Goal: Information Seeking & Learning: Learn about a topic

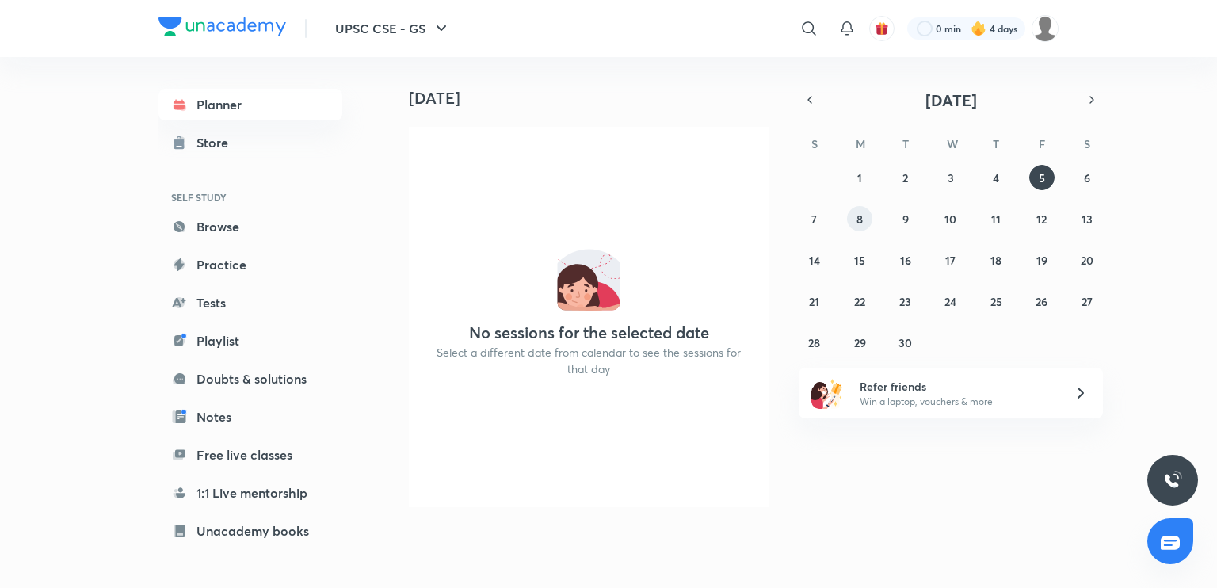
click at [861, 218] on abbr "8" at bounding box center [860, 219] width 6 height 15
click at [860, 176] on abbr "1" at bounding box center [860, 177] width 5 height 15
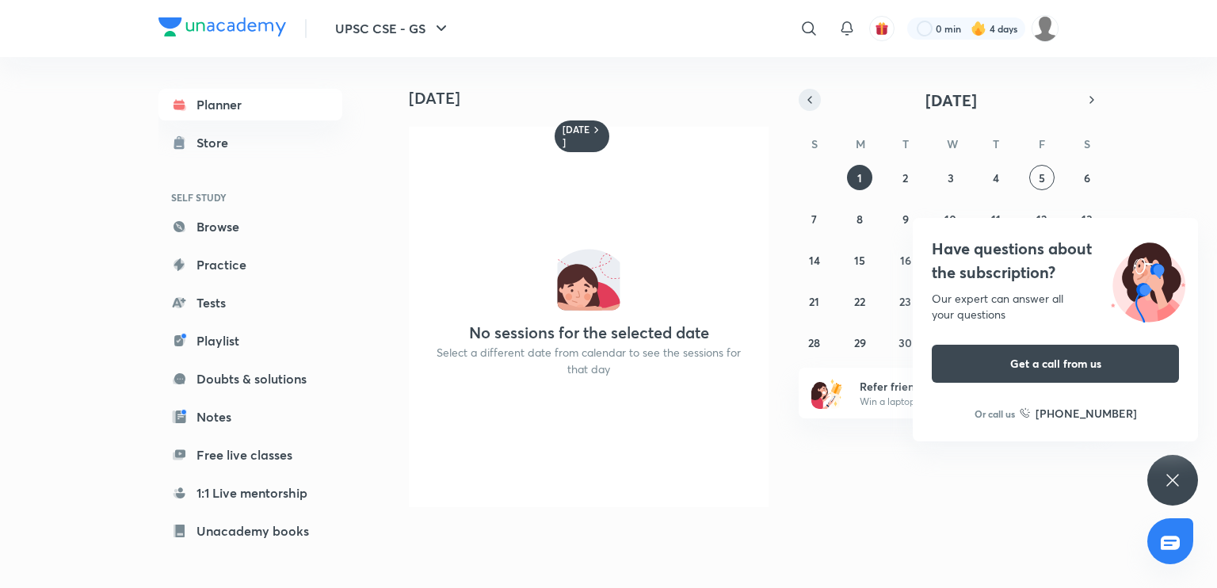
click at [807, 98] on icon "button" at bounding box center [810, 100] width 13 height 14
click at [1043, 185] on button "1" at bounding box center [1042, 177] width 25 height 25
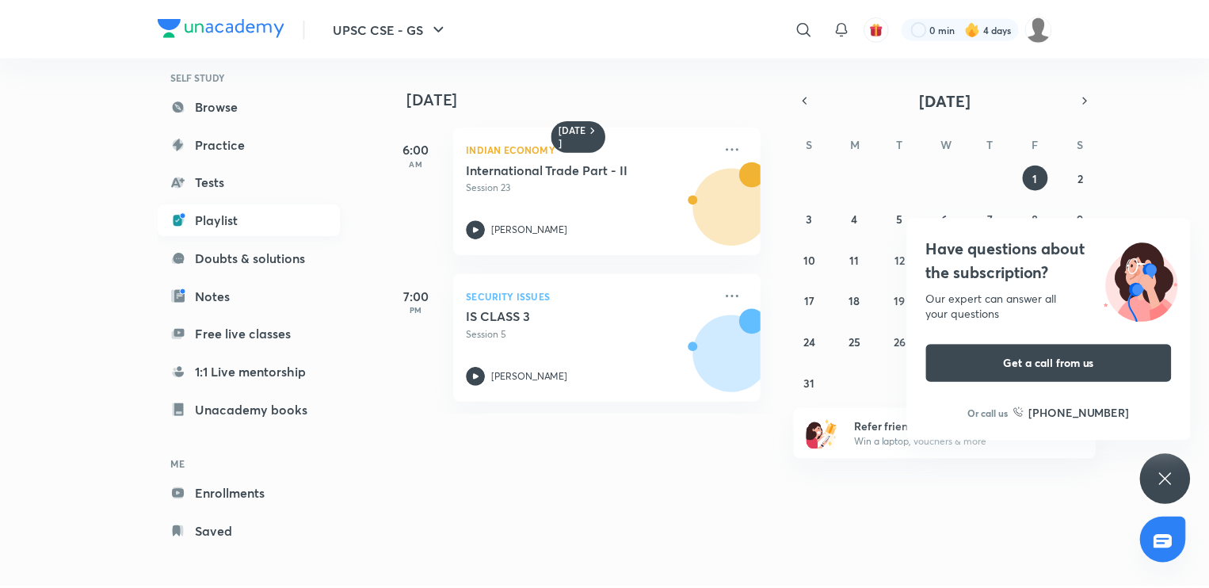
scroll to position [124, 0]
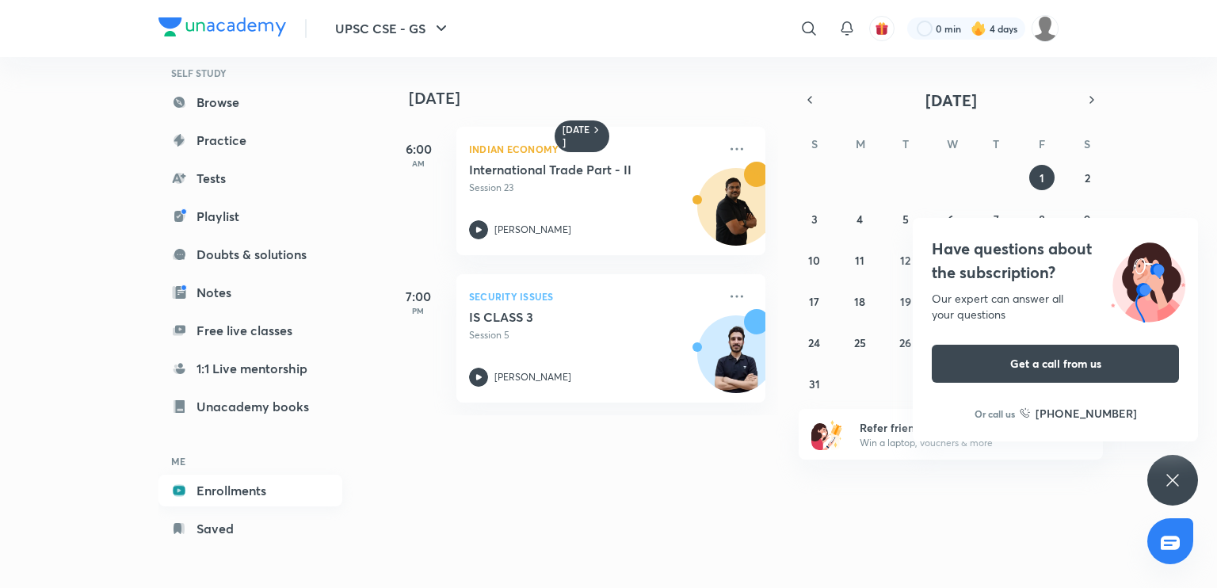
click at [260, 486] on link "Enrollments" at bounding box center [251, 491] width 184 height 32
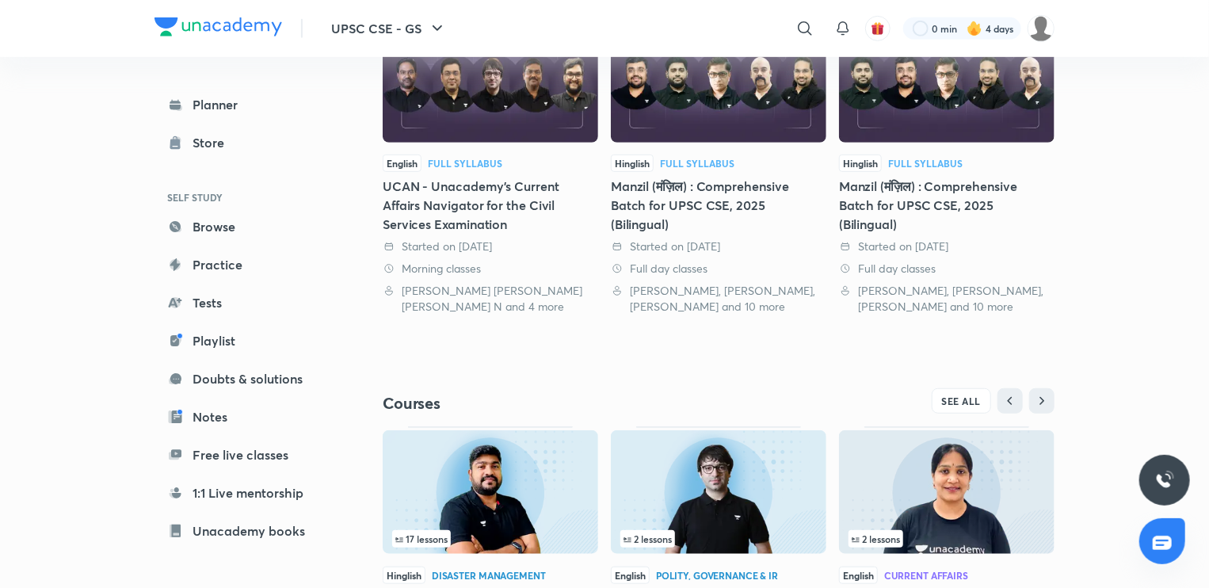
scroll to position [520, 0]
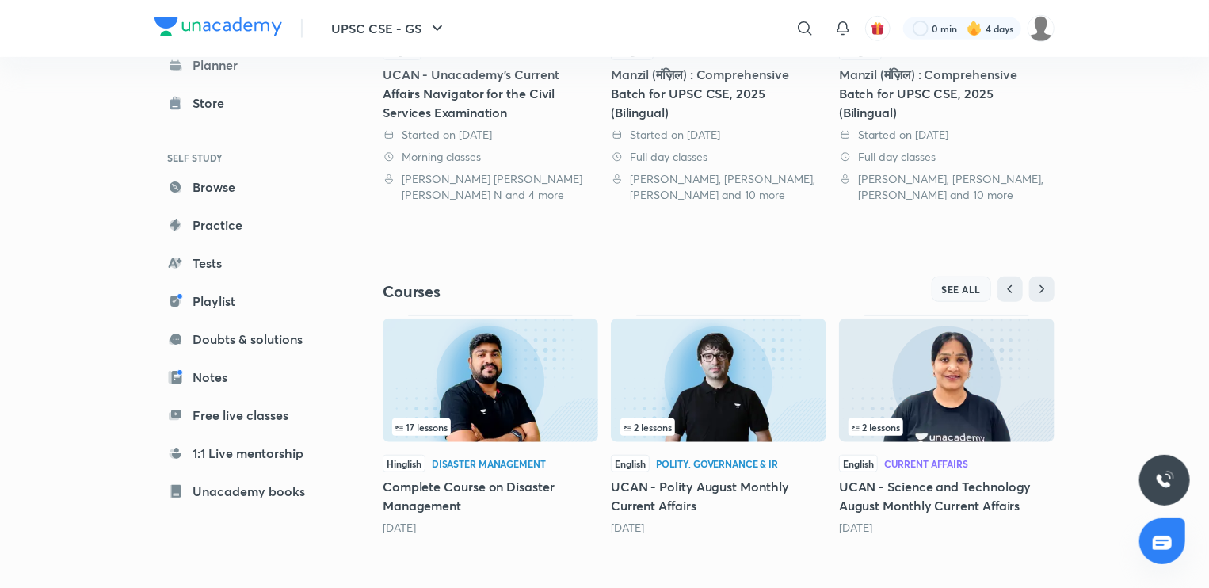
click at [971, 286] on span "SEE ALL" at bounding box center [962, 289] width 40 height 11
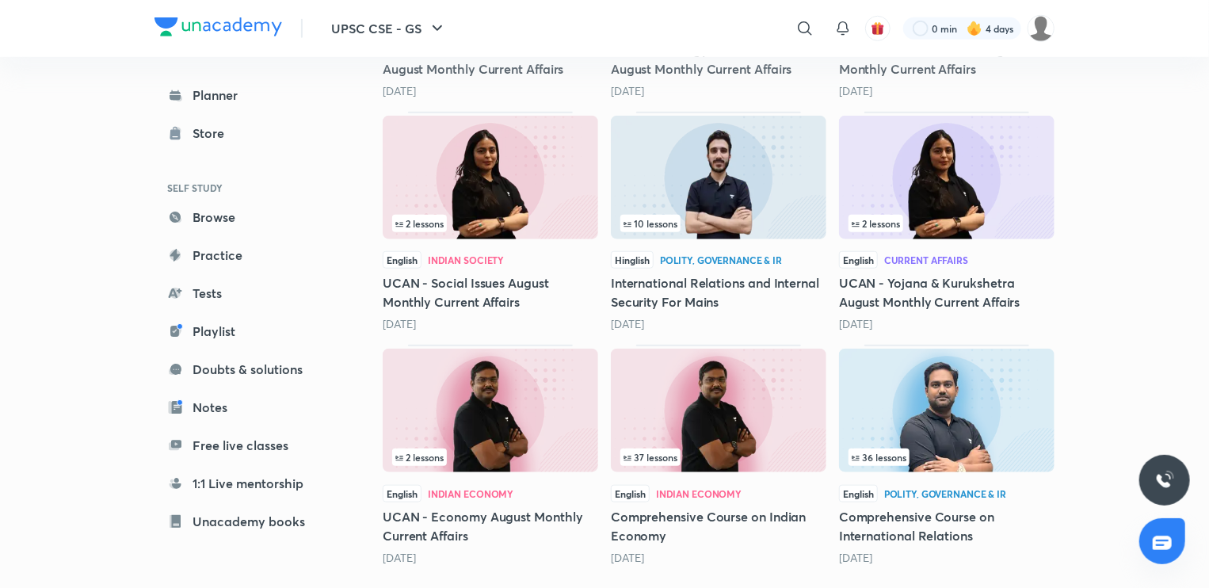
scroll to position [663, 0]
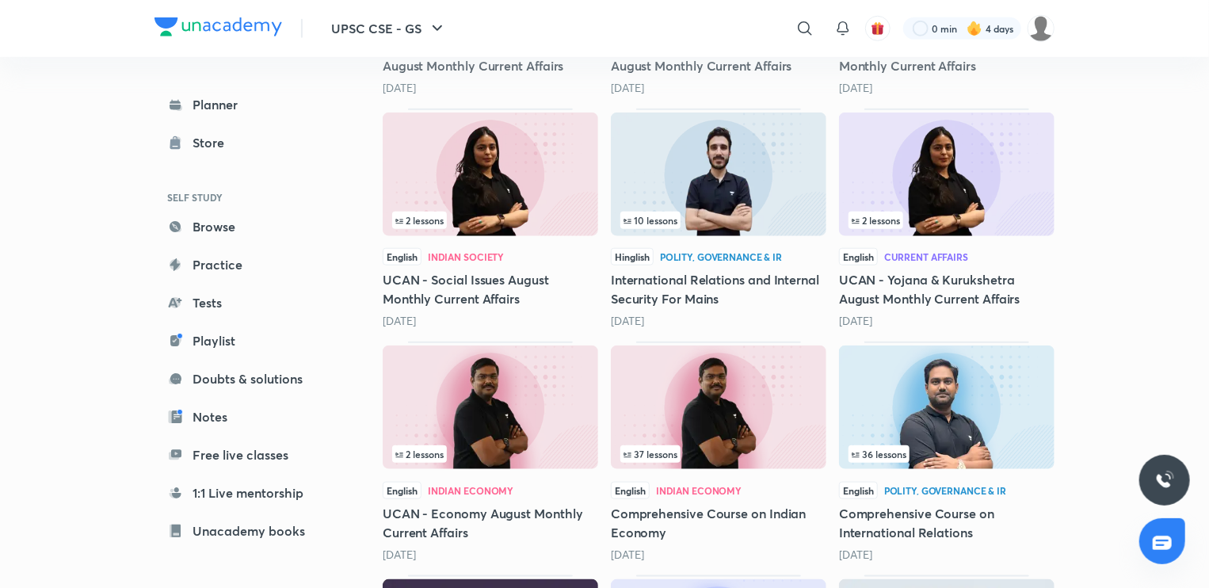
click at [737, 391] on img at bounding box center [719, 408] width 216 height 124
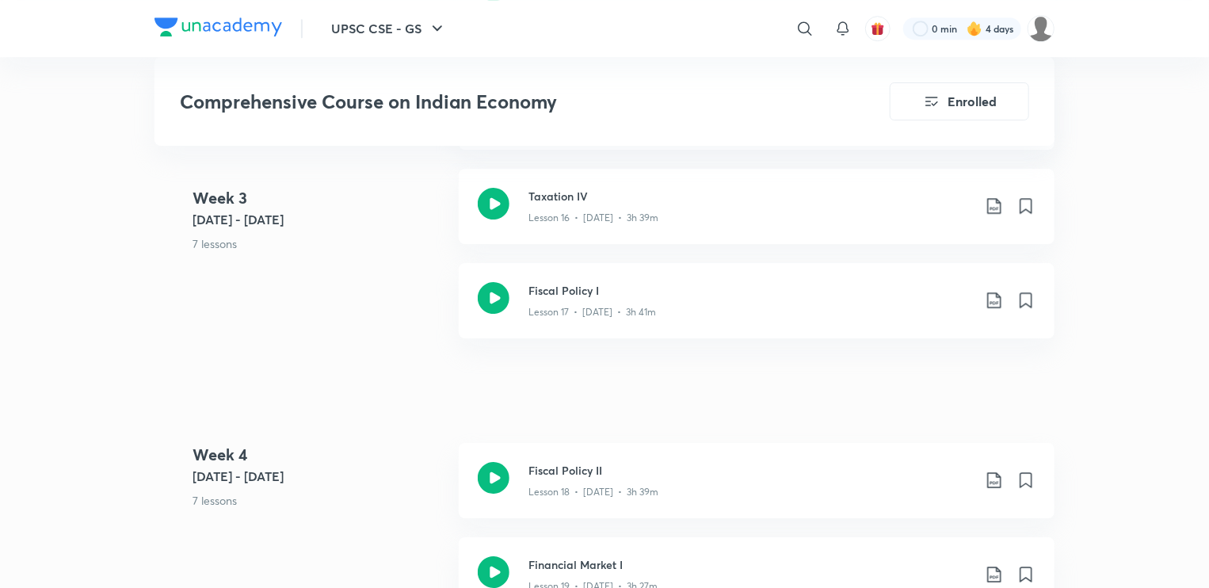
scroll to position [2525, 0]
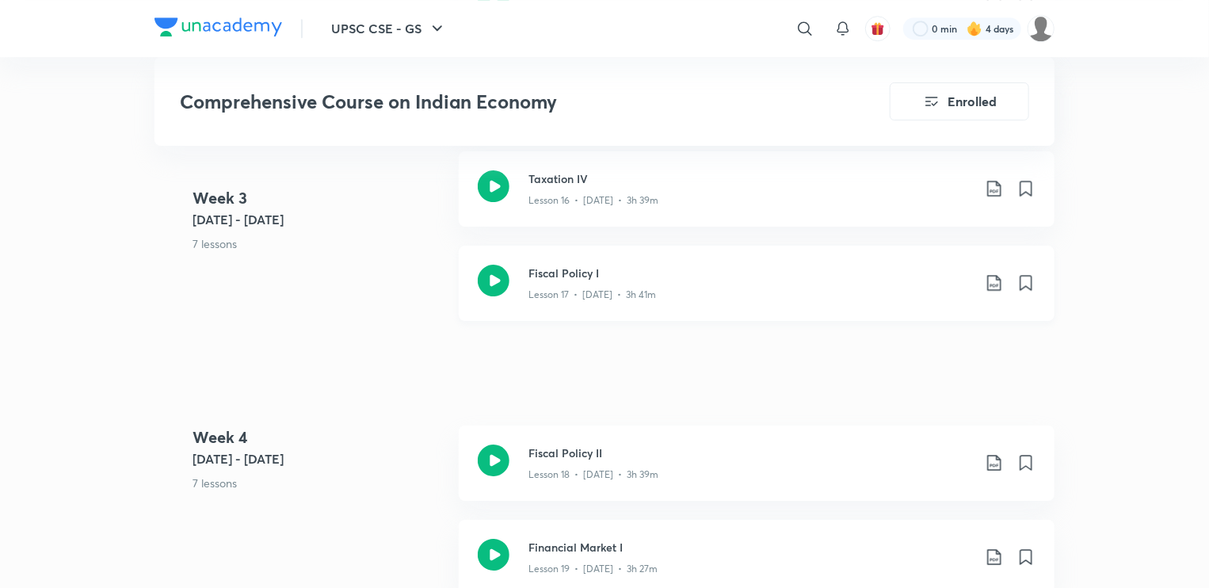
click at [677, 281] on div "Lesson 17 • [DATE] • 3h 41m" at bounding box center [751, 291] width 444 height 21
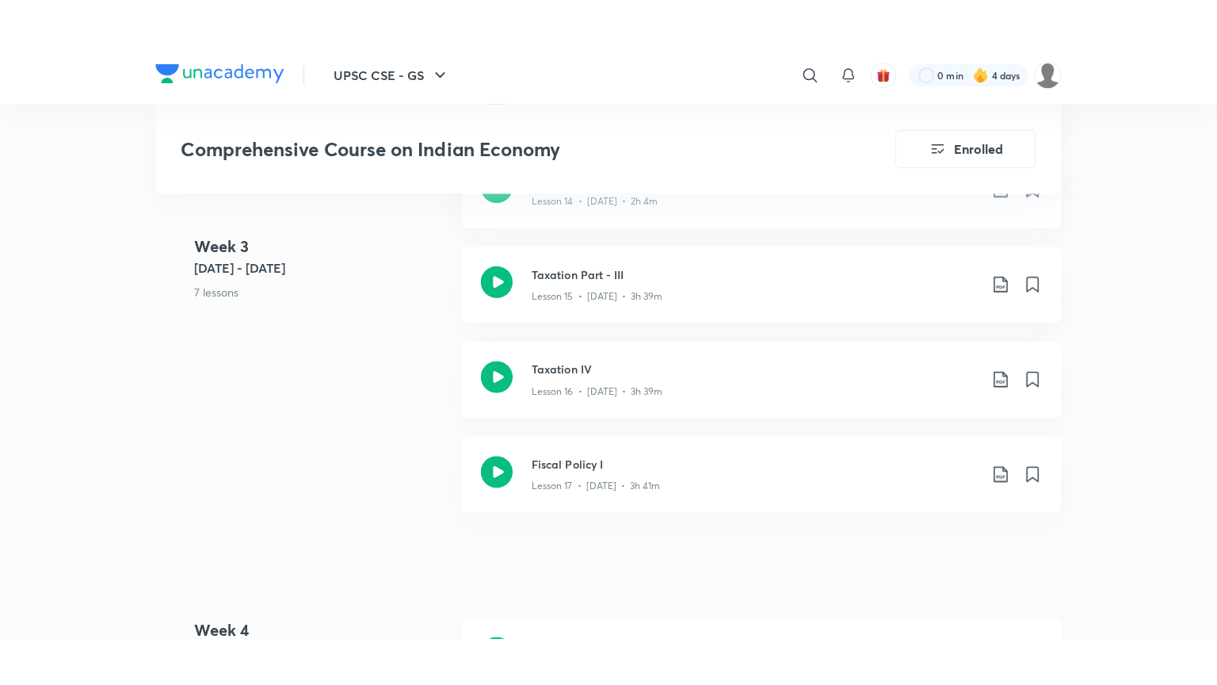
scroll to position [2382, 0]
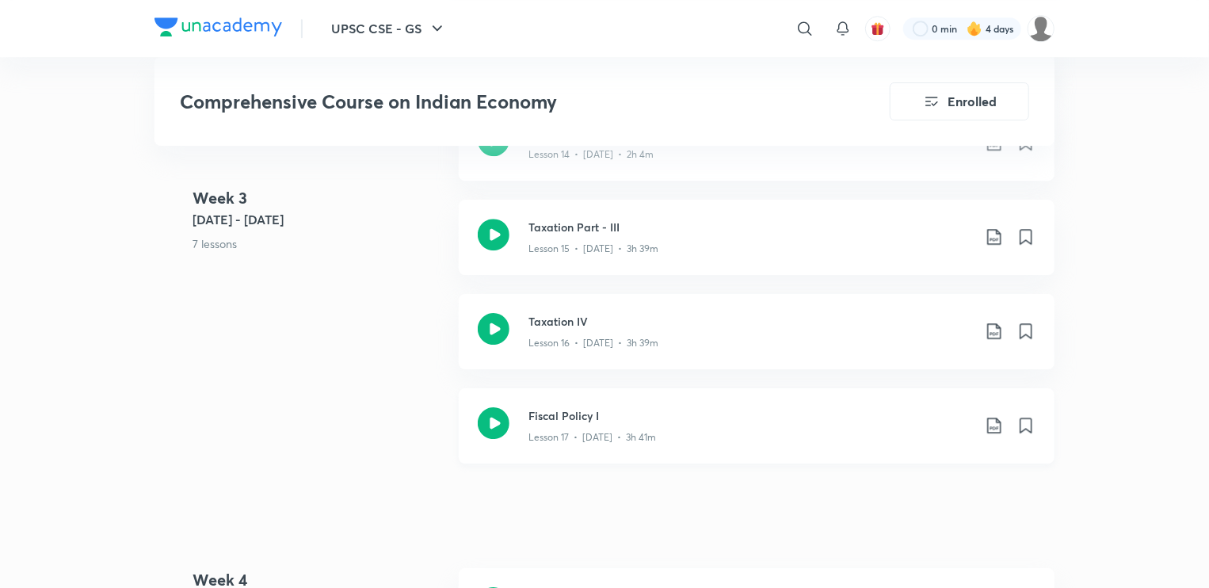
click at [598, 405] on div "Fiscal Policy I Lesson 17 • [DATE] • 3h 41m" at bounding box center [757, 425] width 596 height 75
